Goal: Information Seeking & Learning: Find specific fact

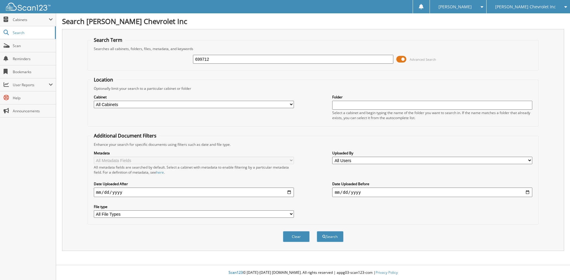
type input "699712"
click at [317, 231] on button "Search" at bounding box center [330, 236] width 27 height 11
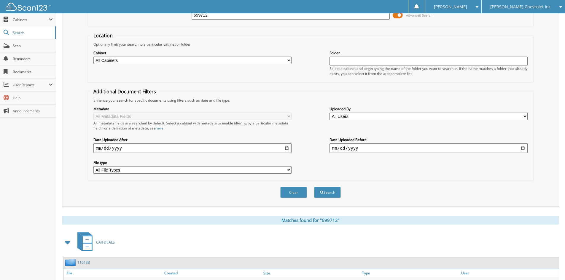
scroll to position [109, 0]
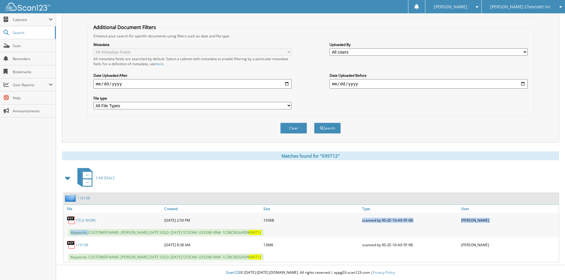
drag, startPoint x: 89, startPoint y: 232, endPoint x: 284, endPoint y: 228, distance: 195.0
click at [284, 228] on div "TITLE WORK 08-22-2025 2:59 PM 193KB 699712" at bounding box center [311, 225] width 495 height 25
click at [142, 228] on div "Keywords: CUSTOMER NAME: ASHLA MARQUEZ DATE SOLD: 07/21/2025 STOCK#: U3529B VIN…" at bounding box center [311, 233] width 495 height 10
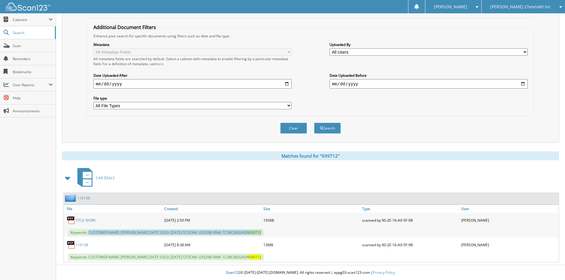
drag, startPoint x: 89, startPoint y: 233, endPoint x: 271, endPoint y: 234, distance: 181.3
click at [271, 234] on div "Keywords: CUSTOMER NAME: ASHLA MARQUEZ DATE SOLD: 07/21/2025 STOCK#: U3529B VIN…" at bounding box center [311, 233] width 495 height 10
copy span "CUSTOMER NAME: ASHLA MARQUEZ DATE SOLD: 07/21/2025 STOCK#: U3529B VIN#: 1C3BCBG…"
click at [434, 126] on div "Clear Search" at bounding box center [310, 128] width 447 height 24
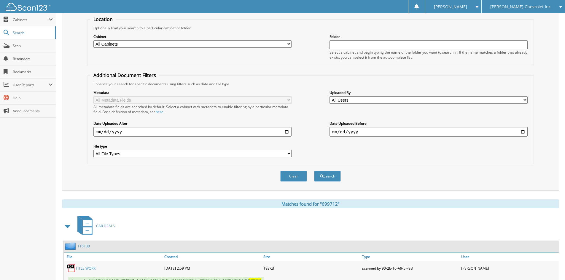
scroll to position [0, 0]
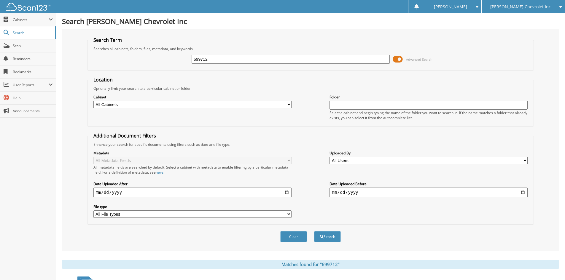
drag, startPoint x: 260, startPoint y: 63, endPoint x: 85, endPoint y: 30, distance: 177.6
click at [102, 36] on div "Search Term Searches all cabinets, folders, files, metadata, and keywords 69971…" at bounding box center [310, 140] width 497 height 222
type input "117257"
click at [314, 231] on button "Search" at bounding box center [327, 236] width 27 height 11
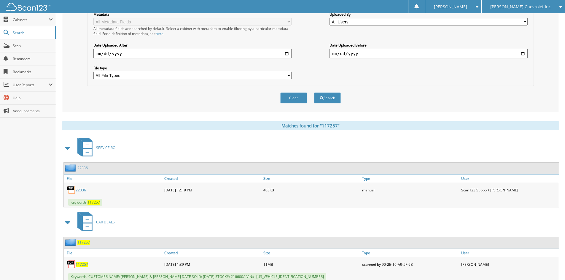
scroll to position [159, 0]
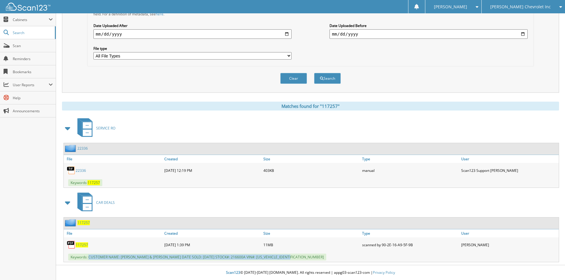
drag, startPoint x: 90, startPoint y: 258, endPoint x: 302, endPoint y: 253, distance: 212.8
click at [302, 253] on div "Keywords: CUSTOMER NAME: JAMES NELSON & AUDREY MUEX DATE SOLD: 09/06/2025 STOCK…" at bounding box center [311, 258] width 495 height 10
copy span "CUSTOMER NAME: JAMES NELSON & AUDREY MUEX DATE SOLD: 09/06/2025 STOCK#: 216600A…"
click at [526, 6] on span "[PERSON_NAME] Chevrolet Inc" at bounding box center [521, 7] width 61 height 4
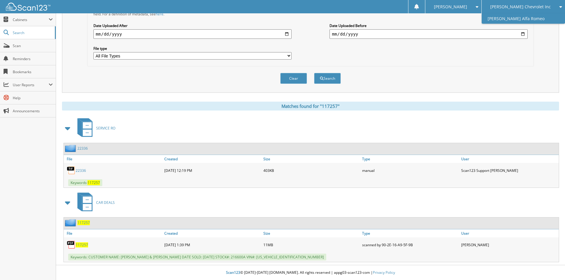
click at [524, 19] on link "[PERSON_NAME] Alfa Romeo" at bounding box center [523, 18] width 83 height 10
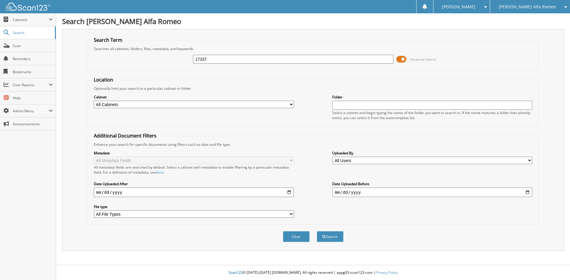
type input "17337"
click at [317, 231] on button "Search" at bounding box center [330, 236] width 27 height 11
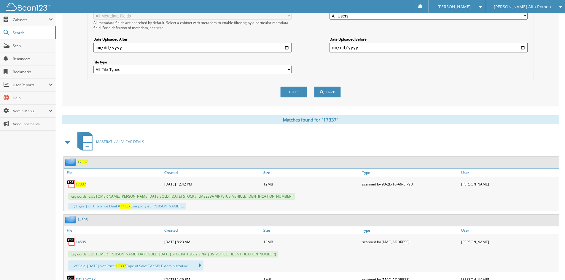
scroll to position [148, 0]
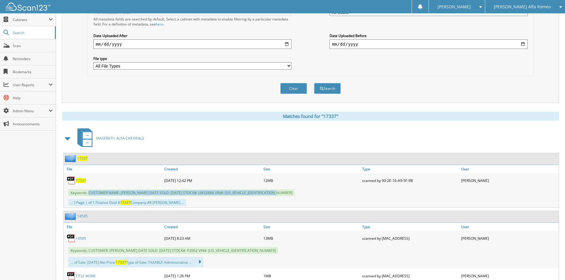
drag, startPoint x: 88, startPoint y: 192, endPoint x: 281, endPoint y: 195, distance: 192.6
click at [281, 195] on div "Keywords: CUSTOMER NAME: LADARIUS CRUCHFIELD DATE SOLD: 08/23/2025 STOCK#: LM32…" at bounding box center [311, 193] width 495 height 10
copy span "CUSTOMER NAME: LADARIUS CRUCHFIELD DATE SOLD: 08/23/2025 STOCK#: LM3288A VIN#: …"
click at [100, 95] on div "Clear Search" at bounding box center [310, 89] width 447 height 24
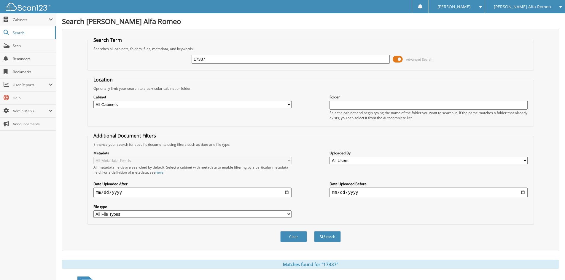
drag, startPoint x: 221, startPoint y: 57, endPoint x: 83, endPoint y: 38, distance: 139.4
click at [90, 40] on fieldset "Search Term Searches all cabinets, folders, files, metadata, and keywords 17337…" at bounding box center [310, 54] width 447 height 34
type input "M447177"
click at [314, 231] on button "Search" at bounding box center [327, 236] width 27 height 11
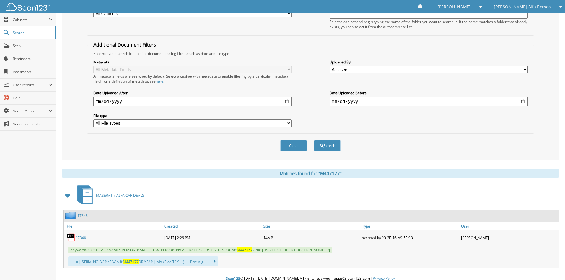
scroll to position [97, 0]
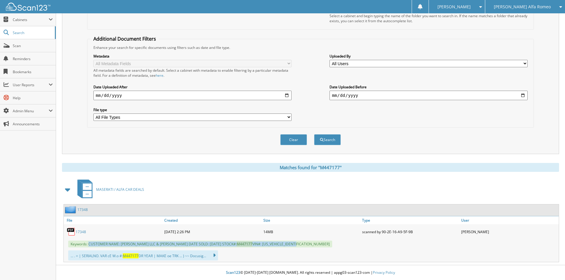
drag, startPoint x: 88, startPoint y: 244, endPoint x: 312, endPoint y: 245, distance: 224.1
click at [312, 245] on div "Keywords: CUSTOMER NAME: SHRI SWAMINARYAN LLC & DAVE SAMEER DATE SOLD: 08/29/20…" at bounding box center [311, 244] width 495 height 10
copy span "CUSTOMER NAME: SHRI SWAMINARYAN LLC & DAVE SAMEER DATE SOLD: 08/29/2025 STOCK#:…"
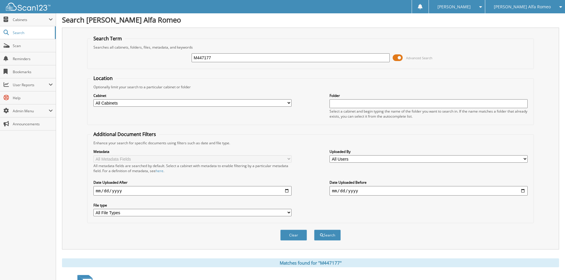
scroll to position [0, 0]
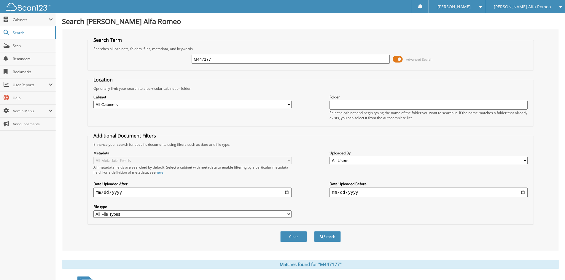
click at [275, 30] on div "Search Term Searches all cabinets, folders, files, metadata, and keywords M4471…" at bounding box center [310, 140] width 497 height 222
drag, startPoint x: 220, startPoint y: 58, endPoint x: 72, endPoint y: 40, distance: 149.2
click at [72, 40] on div "Search Term Searches all cabinets, folders, files, metadata, and keywords M4471…" at bounding box center [310, 140] width 497 height 222
type input "B65193"
click at [314, 231] on button "Search" at bounding box center [327, 236] width 27 height 11
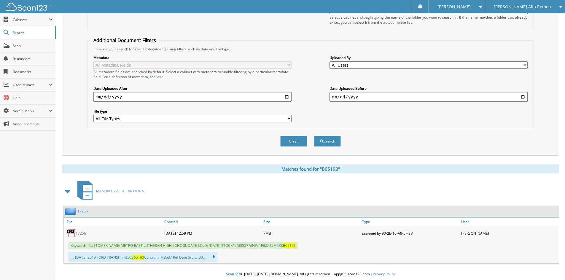
scroll to position [97, 0]
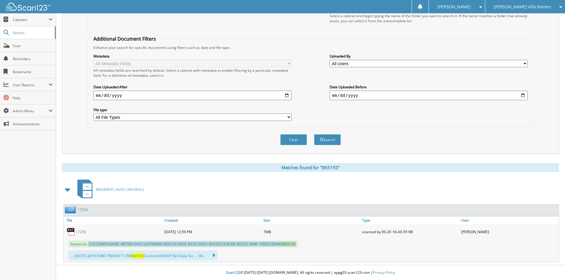
drag, startPoint x: 89, startPoint y: 245, endPoint x: 315, endPoint y: 243, distance: 226.1
click at [315, 243] on div "Keywords: CUSTOMER NAME: METRO-EAST LUTHERAN HIGH SCHOOL DATE SOLD: [DATE] STOC…" at bounding box center [311, 244] width 495 height 10
copy span "CUSTOMER NAME: METRO-EAST LUTHERAN HIGH SCHOOL DATE SOLD: [DATE] STOCK#: M3537 …"
click at [17, 17] on span "Cabinets" at bounding box center [28, 19] width 56 height 13
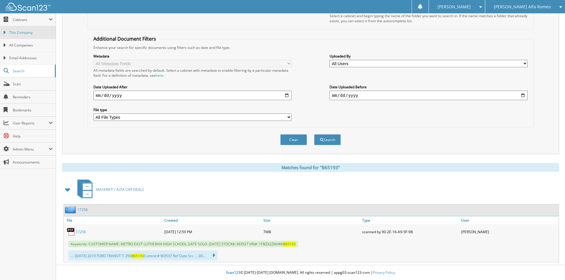
click at [20, 29] on link "This Company" at bounding box center [28, 32] width 56 height 13
